Goal: Check status: Check status

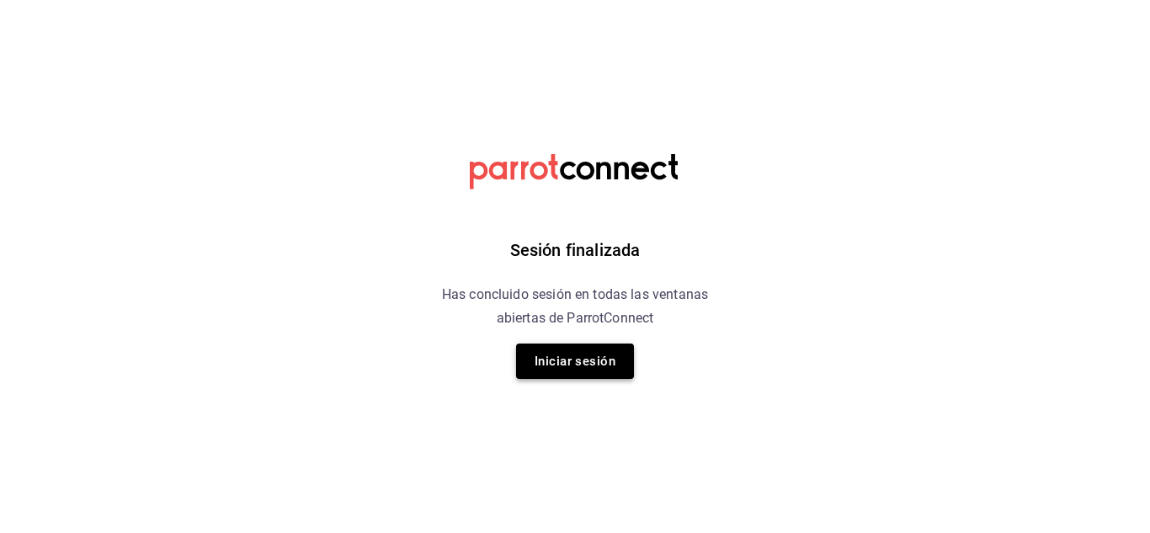
click at [602, 368] on button "Iniciar sesión" at bounding box center [575, 361] width 118 height 35
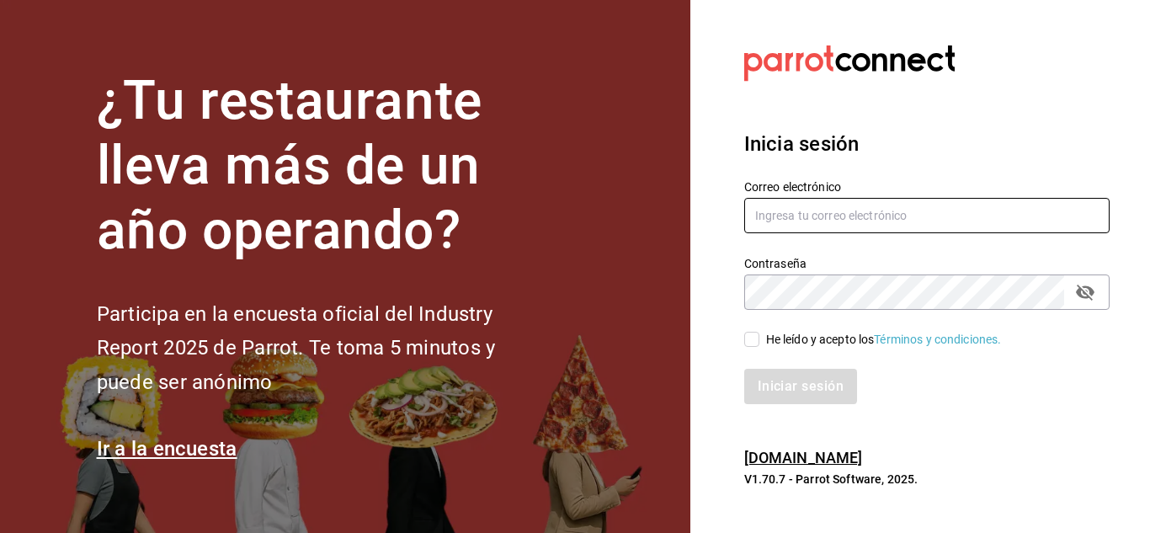
type input "[EMAIL_ADDRESS][DOMAIN_NAME]"
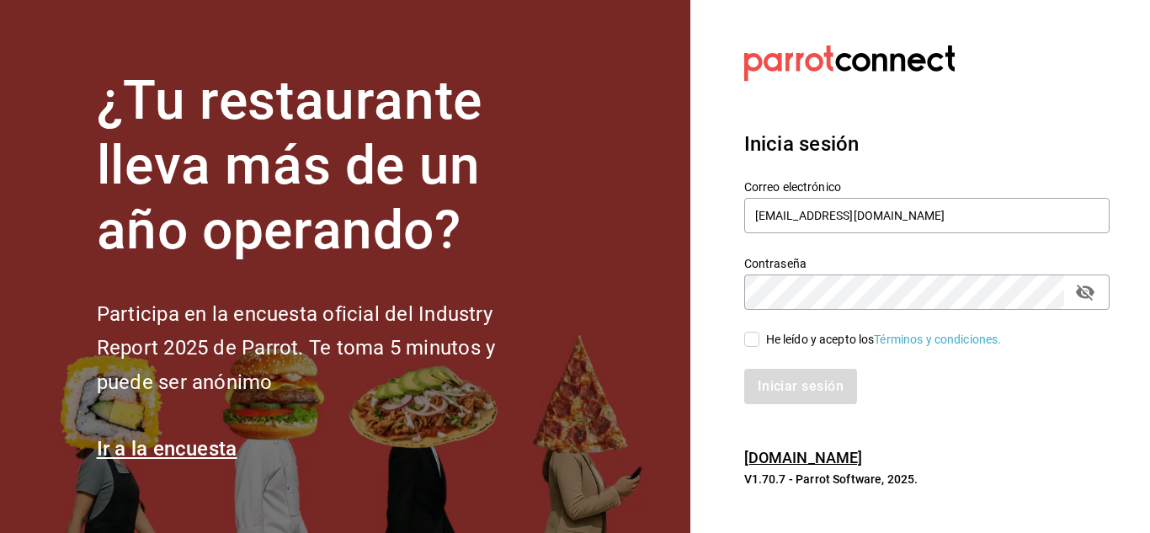
click at [747, 339] on input "He leído y acepto los Términos y condiciones." at bounding box center [751, 339] width 15 height 15
checkbox input "true"
click at [762, 384] on button "Iniciar sesión" at bounding box center [801, 386] width 115 height 35
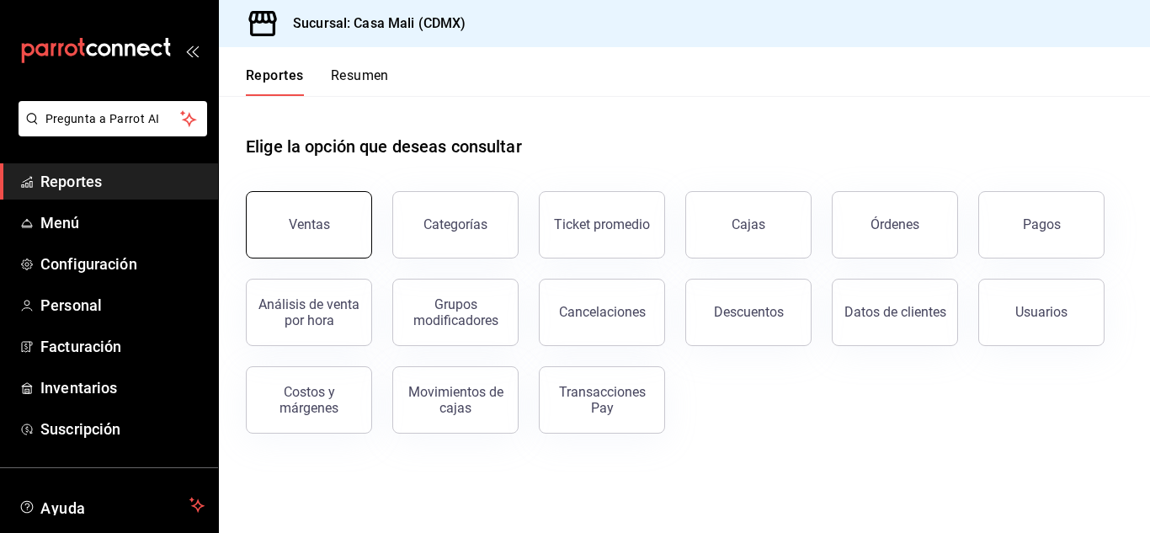
click at [300, 226] on div "Ventas" at bounding box center [309, 224] width 41 height 16
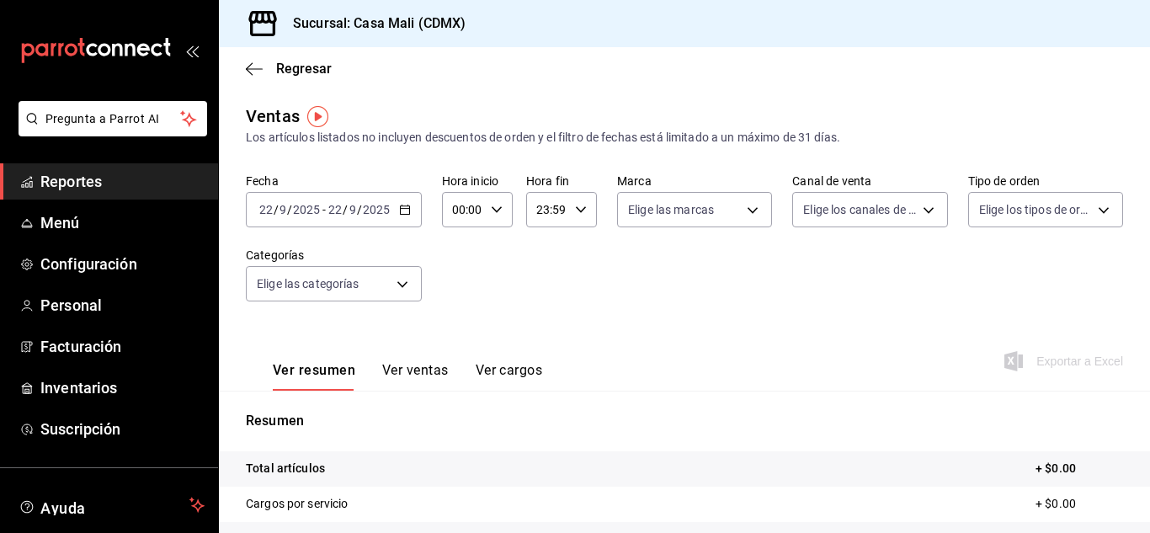
click at [408, 212] on icon "button" at bounding box center [405, 210] width 12 height 12
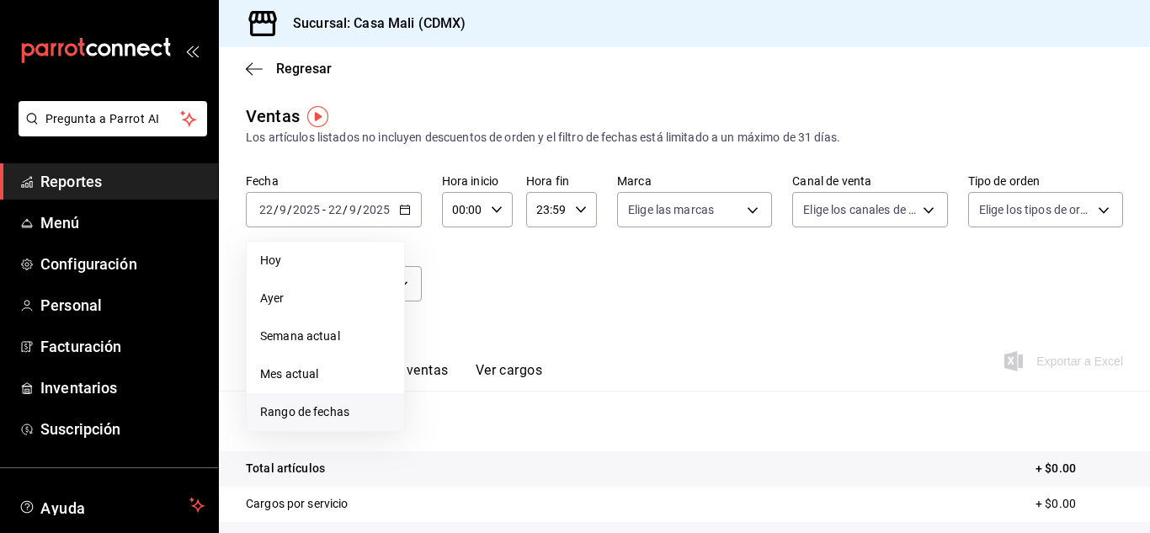
click at [312, 420] on span "Rango de fechas" at bounding box center [325, 412] width 131 height 18
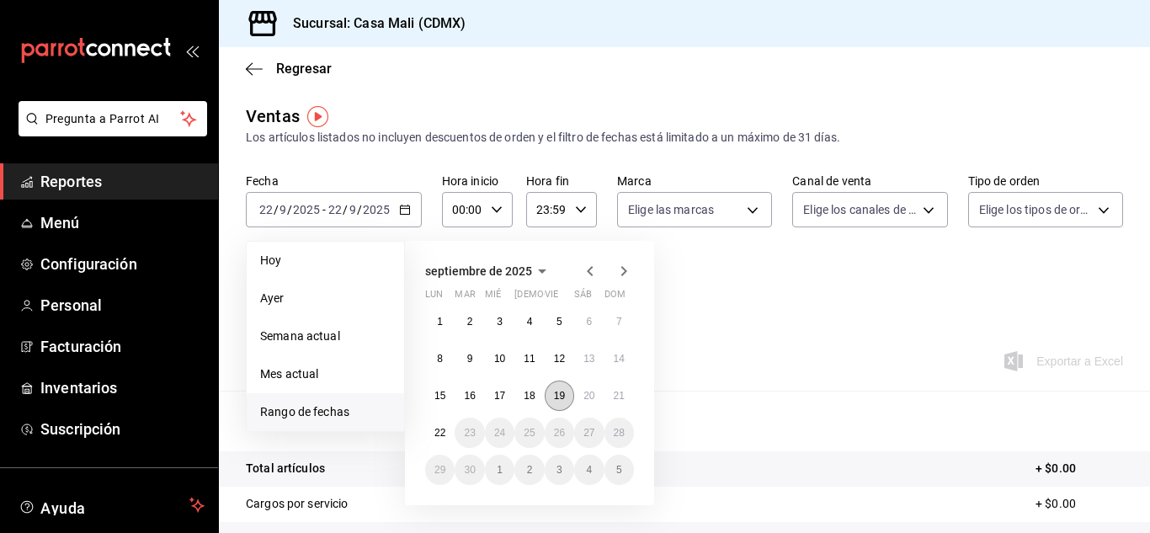
click at [563, 401] on abbr "19" at bounding box center [559, 396] width 11 height 12
click at [564, 403] on button "19" at bounding box center [559, 396] width 29 height 30
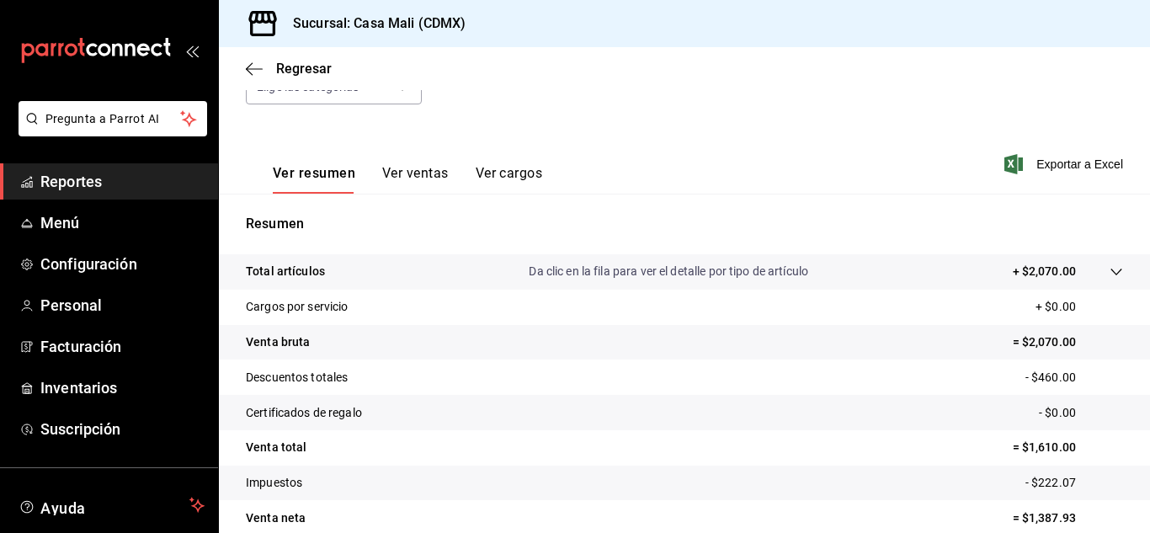
scroll to position [105, 0]
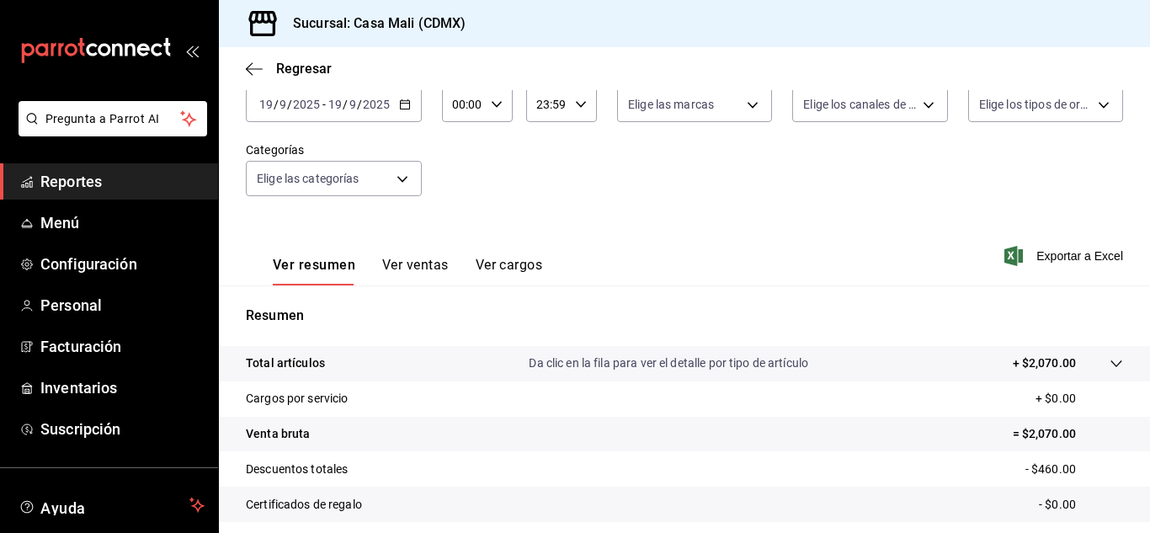
click at [97, 191] on span "Reportes" at bounding box center [122, 181] width 164 height 23
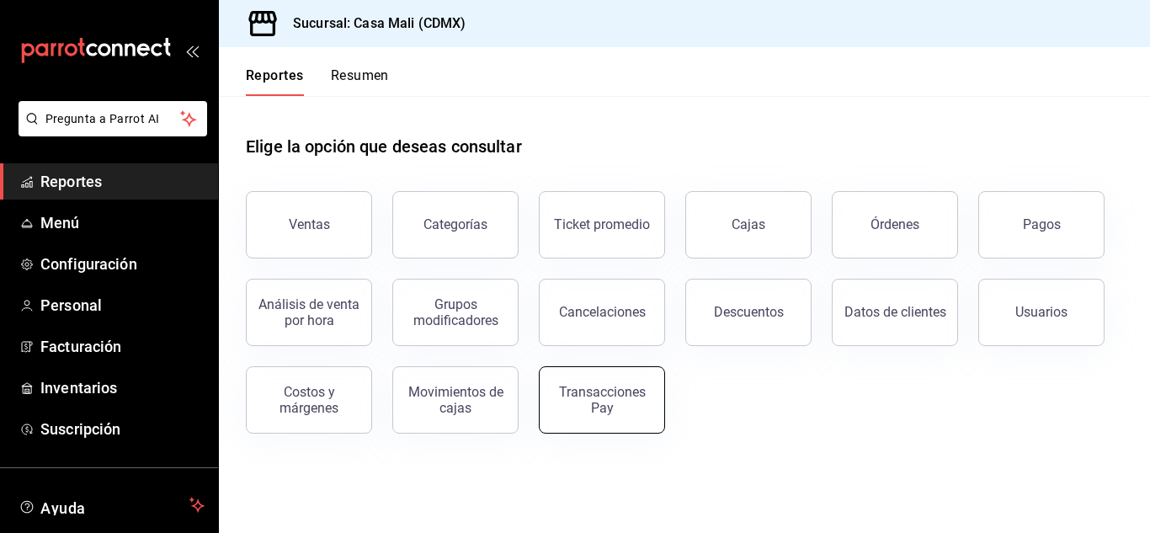
click at [594, 393] on div "Transacciones Pay" at bounding box center [602, 400] width 104 height 32
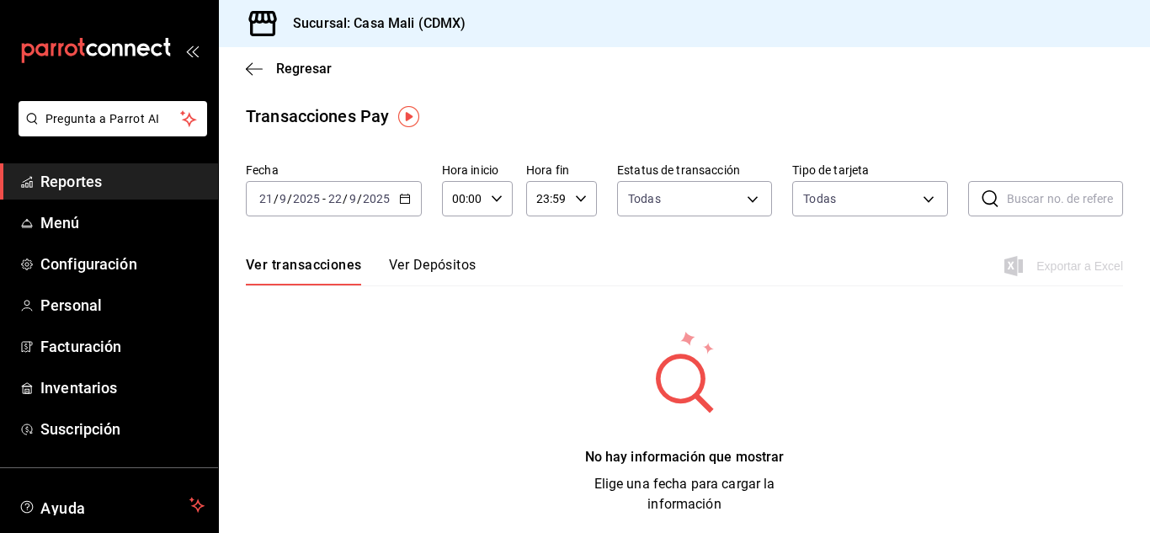
click at [439, 258] on button "Ver Depósitos" at bounding box center [433, 271] width 88 height 29
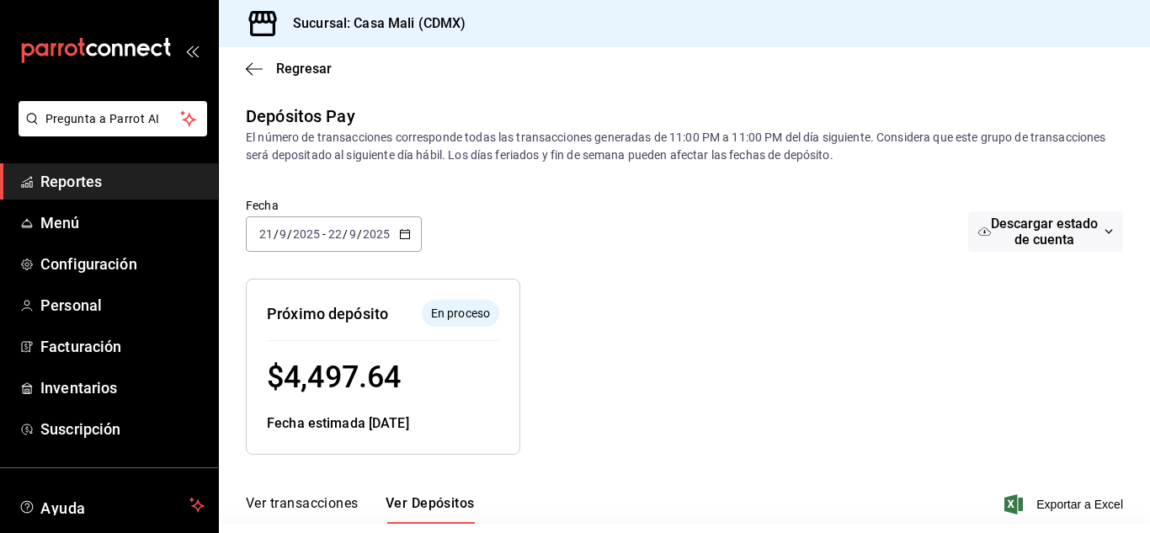
click at [402, 232] on icon "button" at bounding box center [405, 234] width 12 height 12
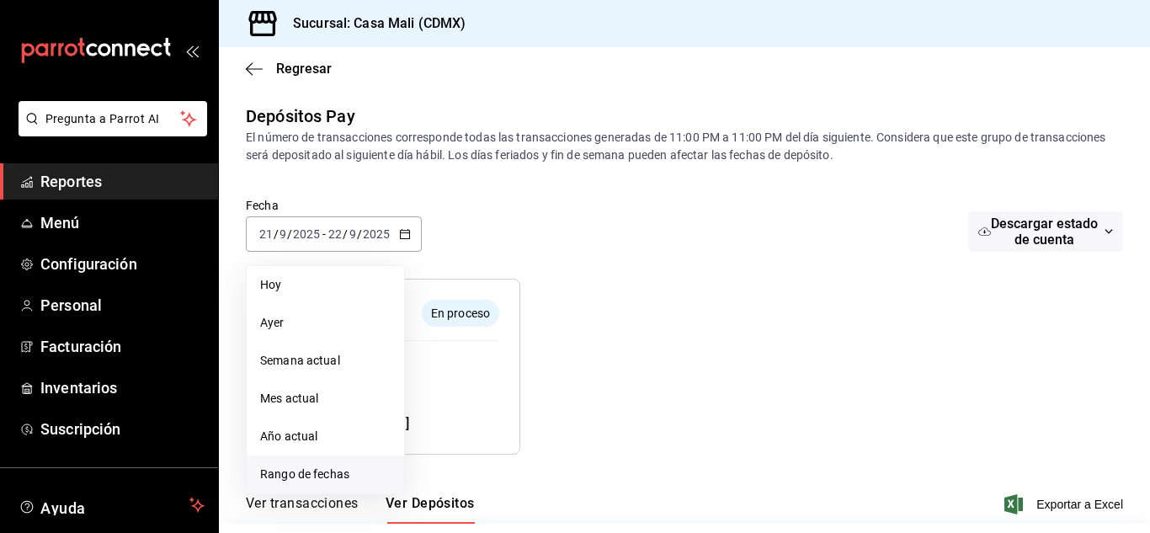
click at [304, 473] on span "Rango de fechas" at bounding box center [325, 475] width 131 height 18
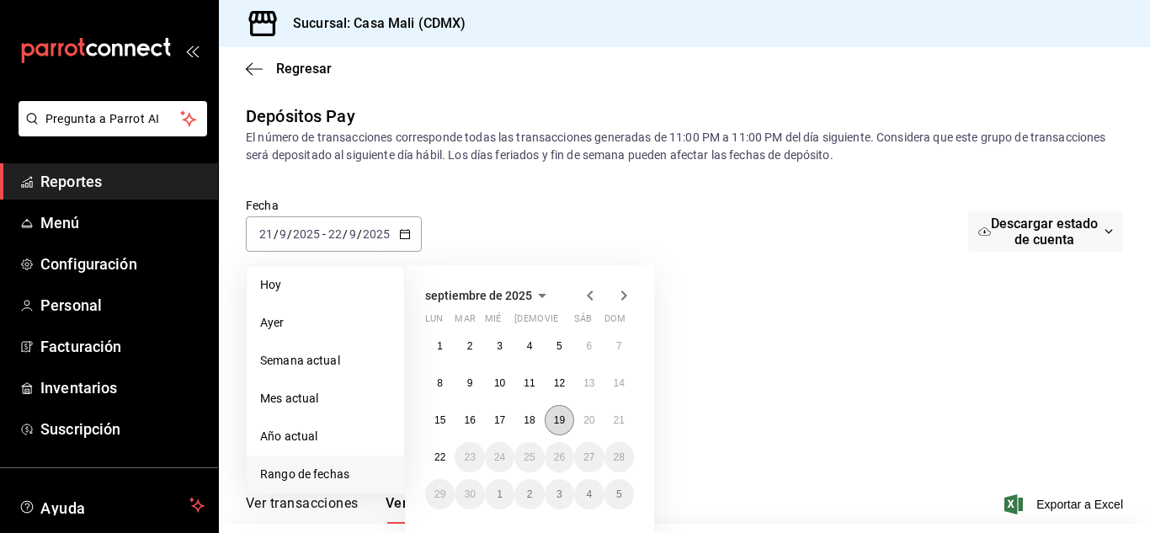
click at [556, 424] on abbr "19" at bounding box center [559, 420] width 11 height 12
click at [557, 426] on button "19" at bounding box center [559, 420] width 29 height 30
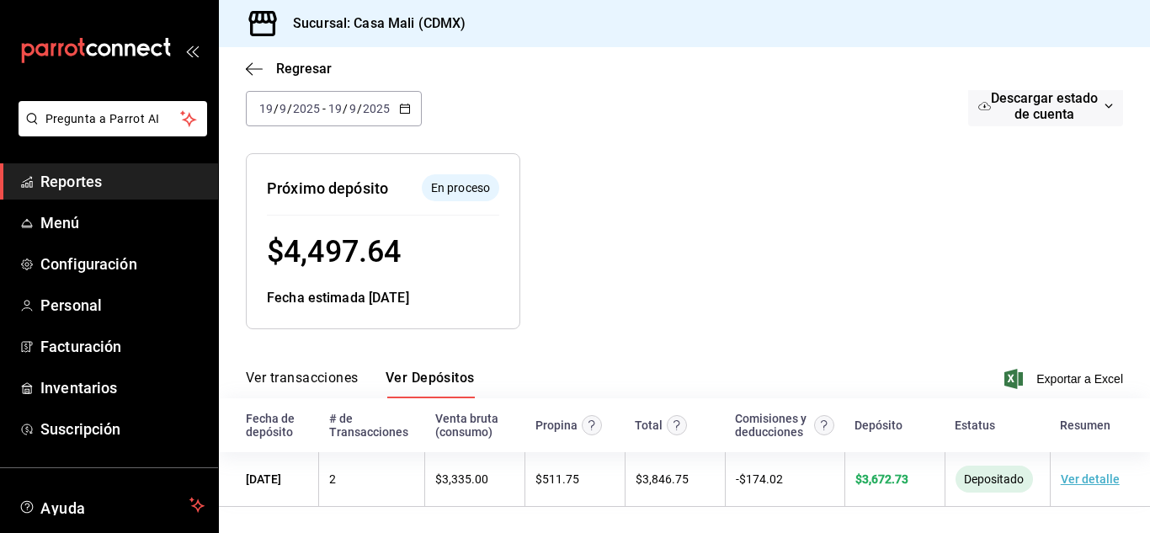
scroll to position [128, 0]
click at [957, 481] on span "Depositado" at bounding box center [993, 478] width 73 height 13
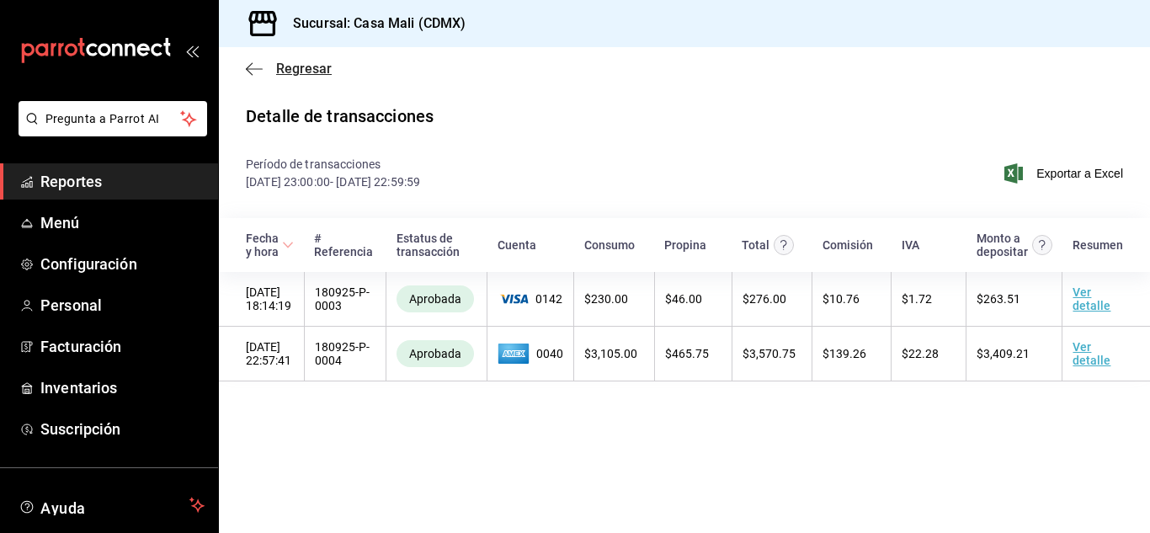
click at [253, 66] on icon "button" at bounding box center [254, 68] width 17 height 15
click at [94, 176] on span "Reportes" at bounding box center [122, 181] width 164 height 23
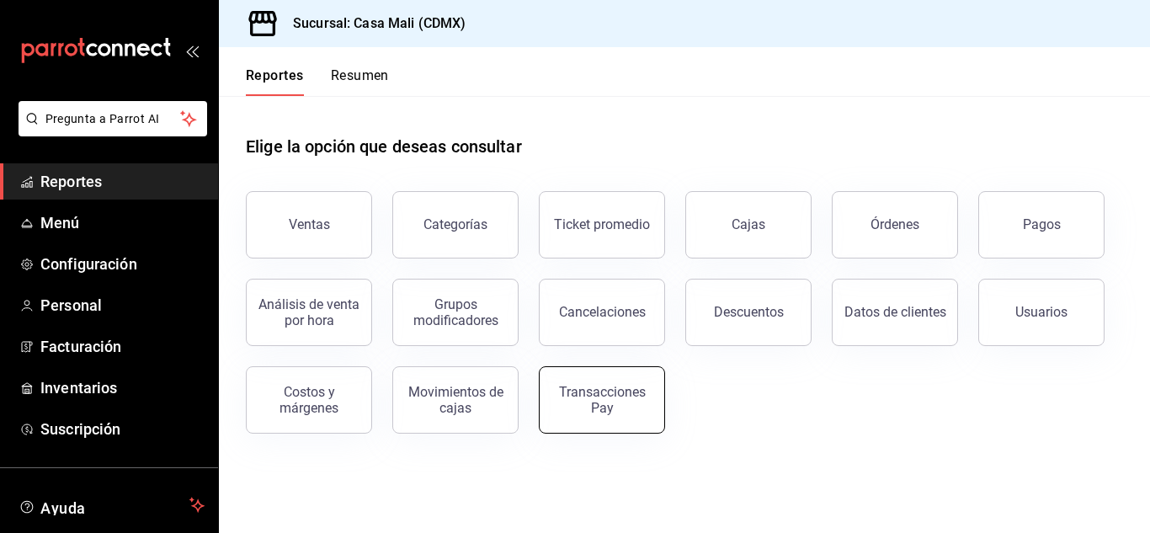
click at [613, 420] on button "Transacciones Pay" at bounding box center [602, 399] width 126 height 67
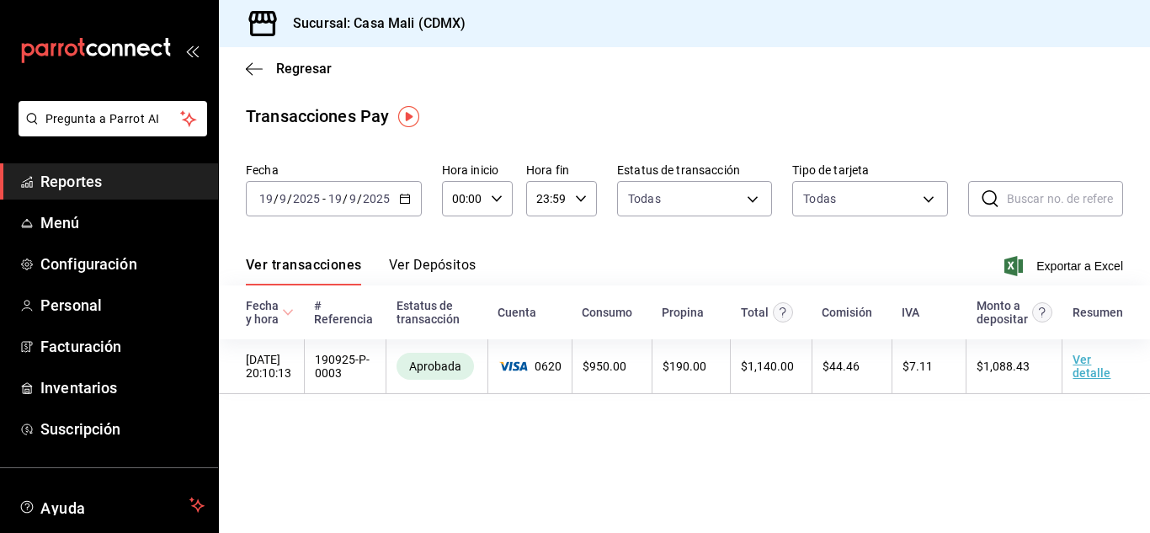
click at [445, 270] on button "Ver Depósitos" at bounding box center [433, 271] width 88 height 29
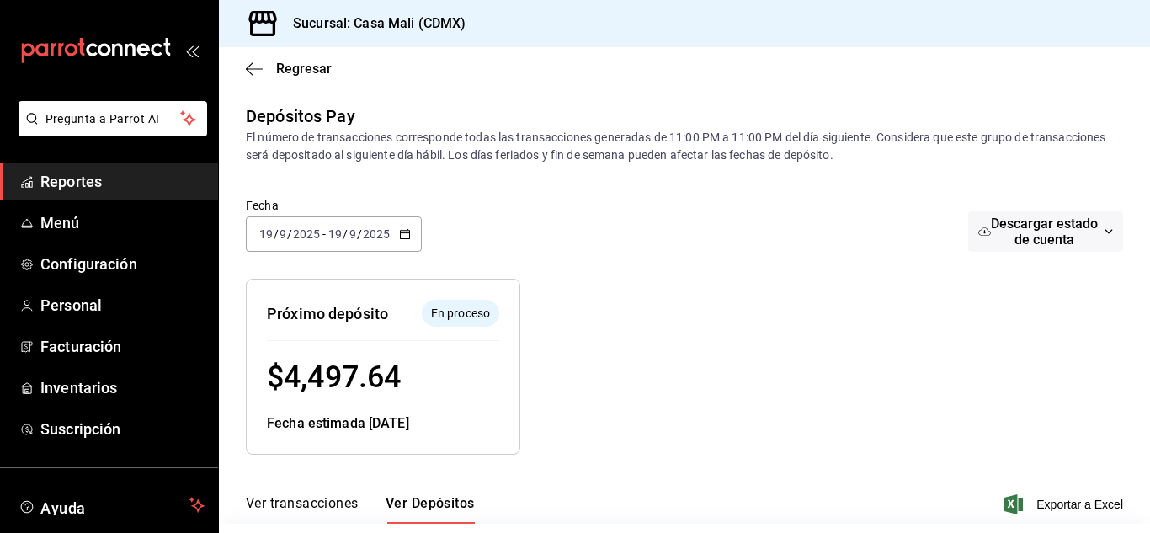
click at [407, 237] on icon "button" at bounding box center [405, 234] width 12 height 12
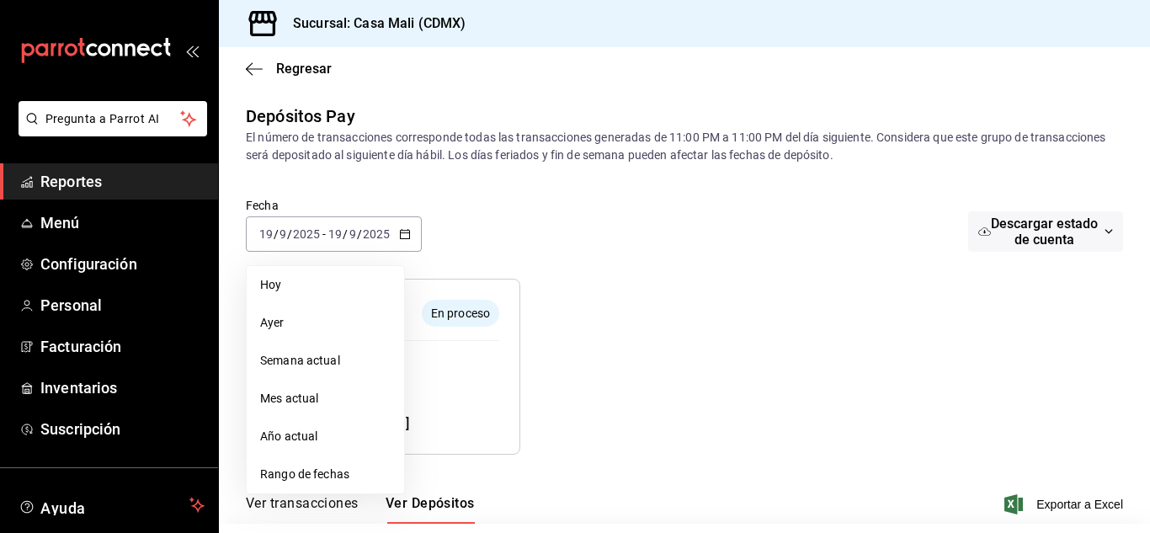
click at [316, 474] on span "Rango de fechas" at bounding box center [325, 475] width 131 height 18
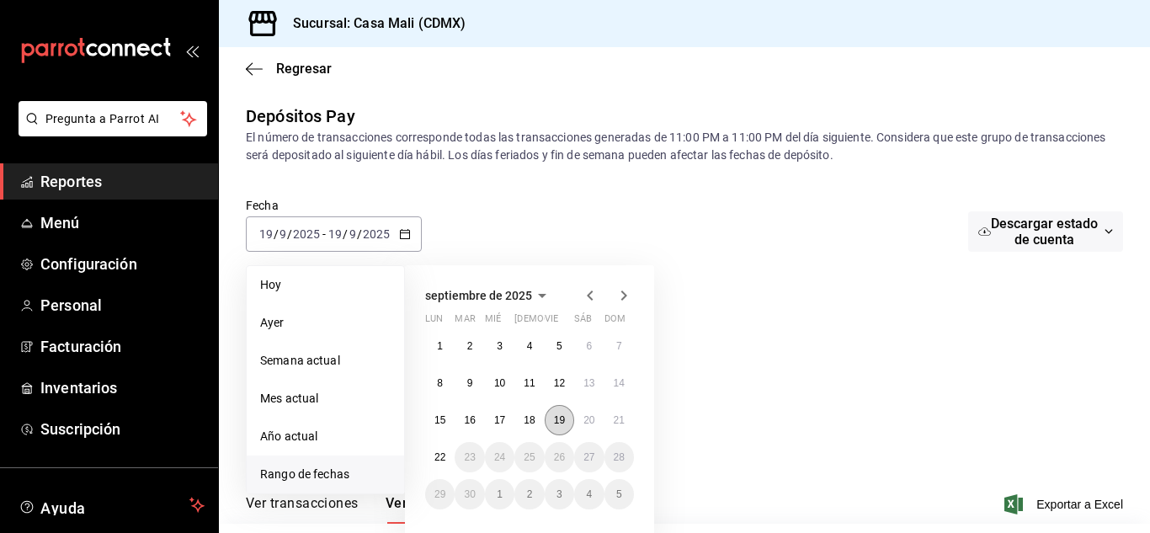
click at [555, 423] on abbr "19" at bounding box center [559, 420] width 11 height 12
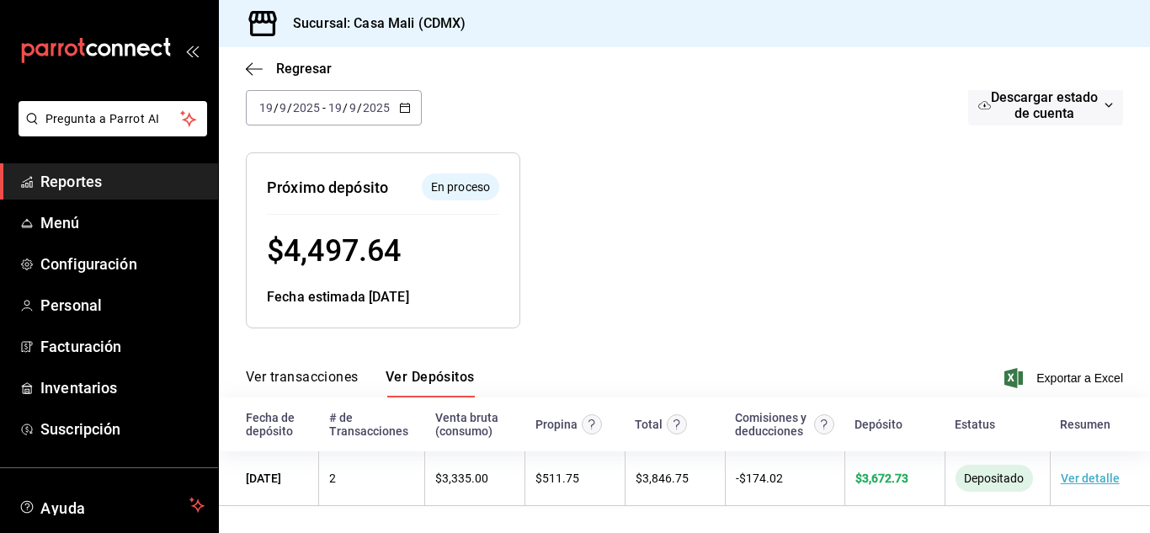
scroll to position [128, 0]
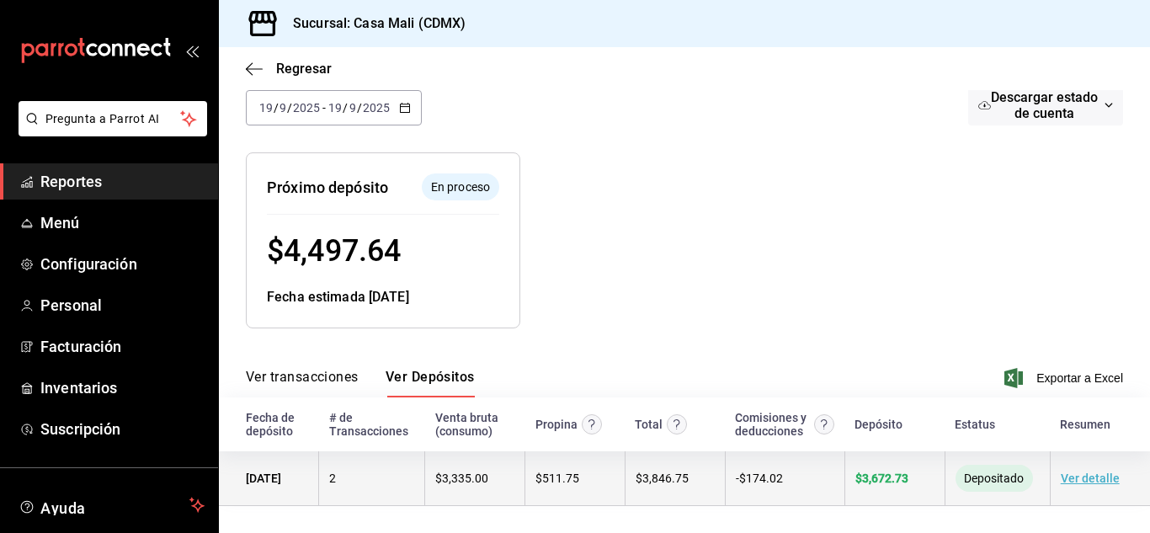
click at [889, 479] on span "$ 3,672.73" at bounding box center [881, 478] width 53 height 13
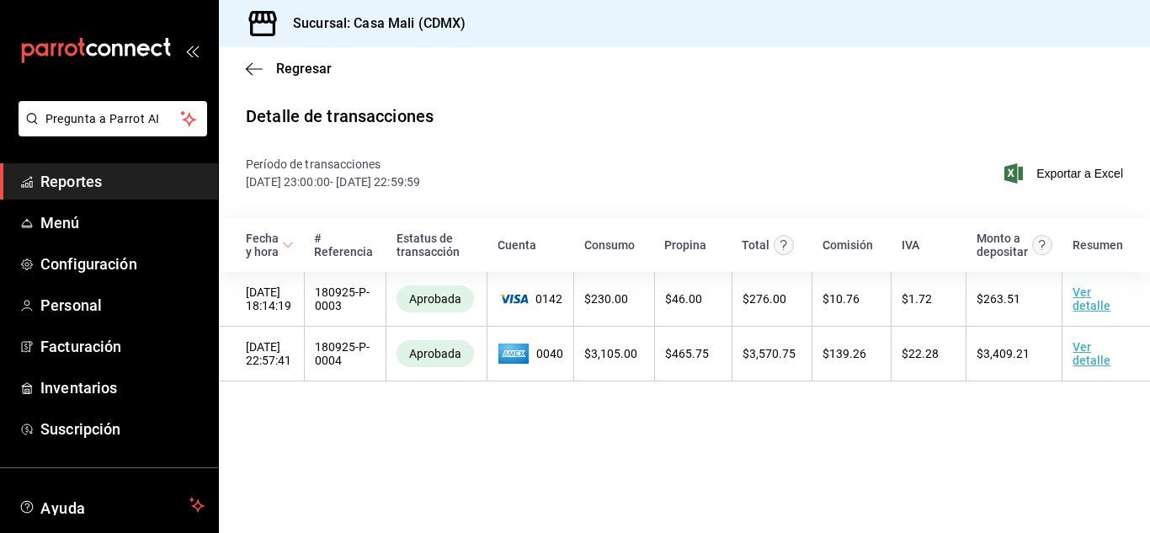
click at [382, 478] on main "Regresar Detalle de transacciones Período de transacciones [DATE] 23:00:00 - [D…" at bounding box center [684, 290] width 931 height 486
click at [89, 180] on span "Reportes" at bounding box center [122, 181] width 164 height 23
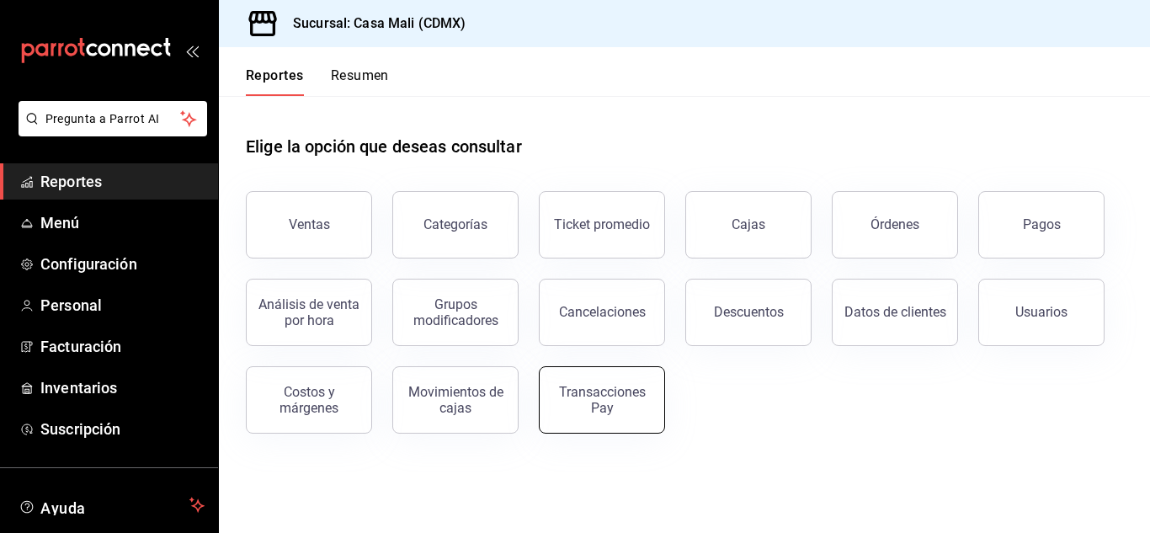
click at [572, 406] on div "Transacciones Pay" at bounding box center [602, 400] width 104 height 32
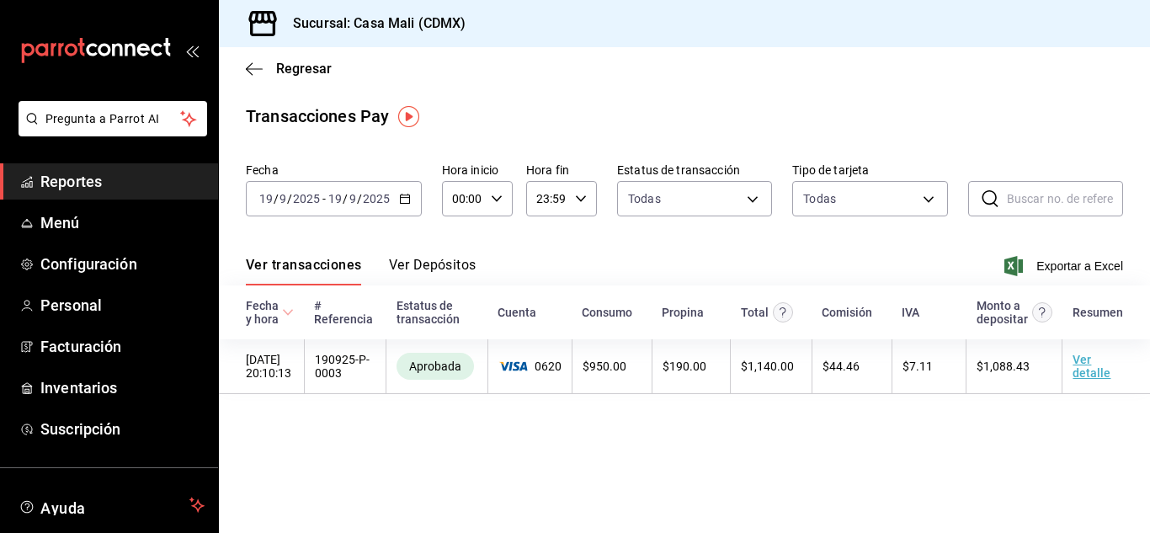
click at [445, 270] on button "Ver Depósitos" at bounding box center [433, 271] width 88 height 29
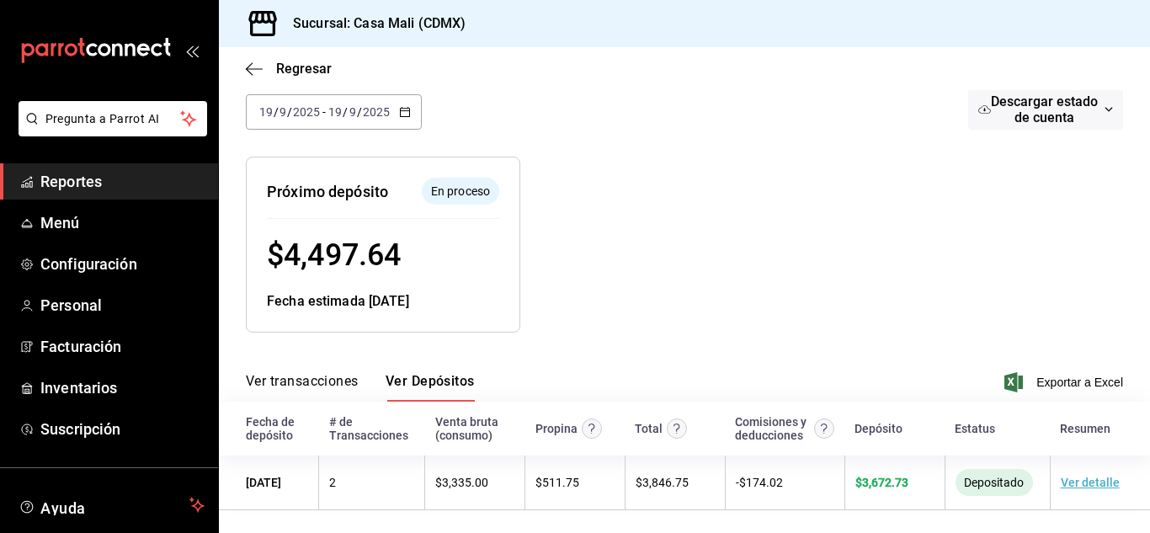
scroll to position [128, 0]
